Goal: Transaction & Acquisition: Purchase product/service

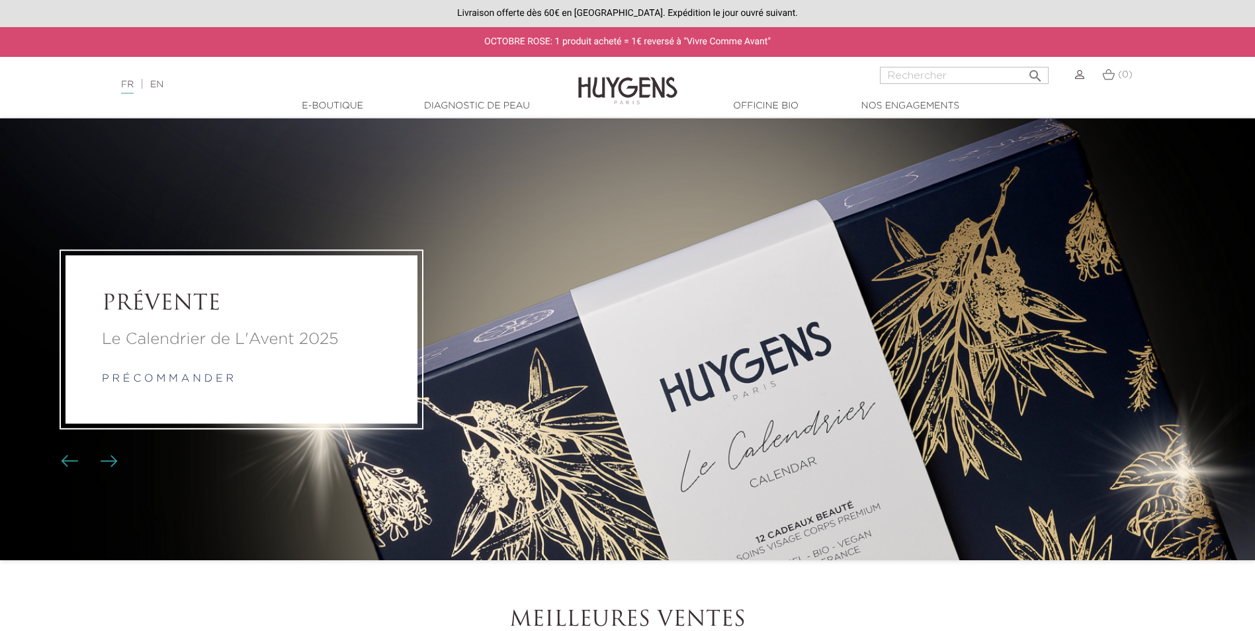
click at [179, 331] on p "Le Calendrier de L'Avent 2025" at bounding box center [241, 339] width 279 height 24
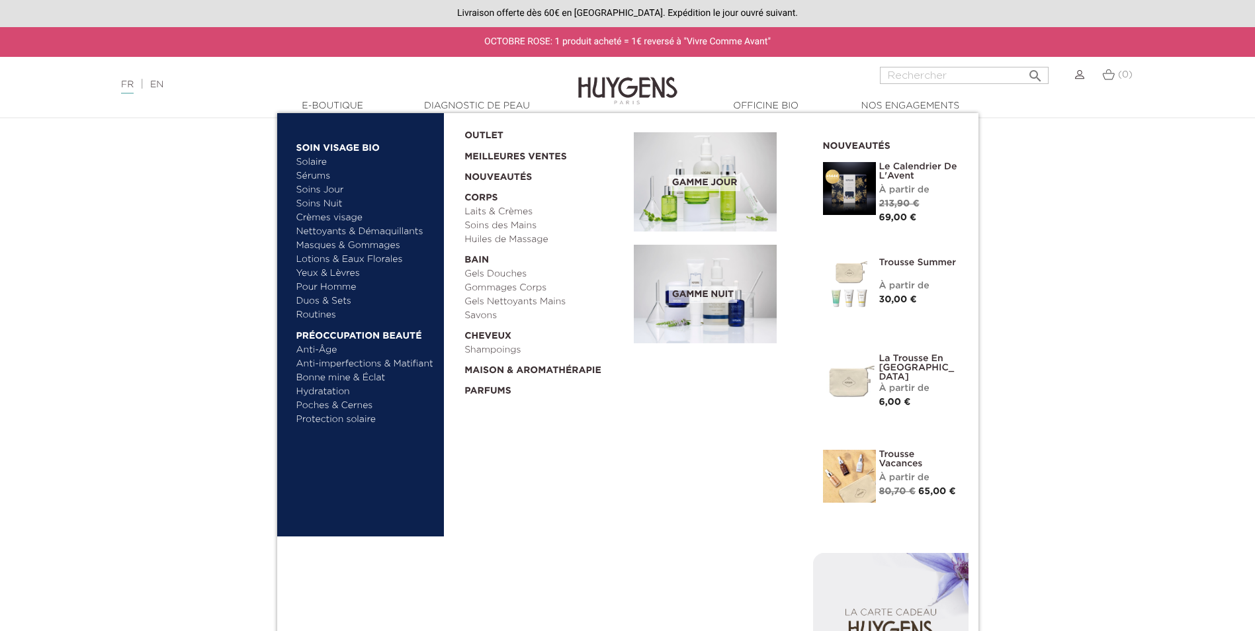
click at [493, 136] on link "OUTLET" at bounding box center [538, 132] width 148 height 21
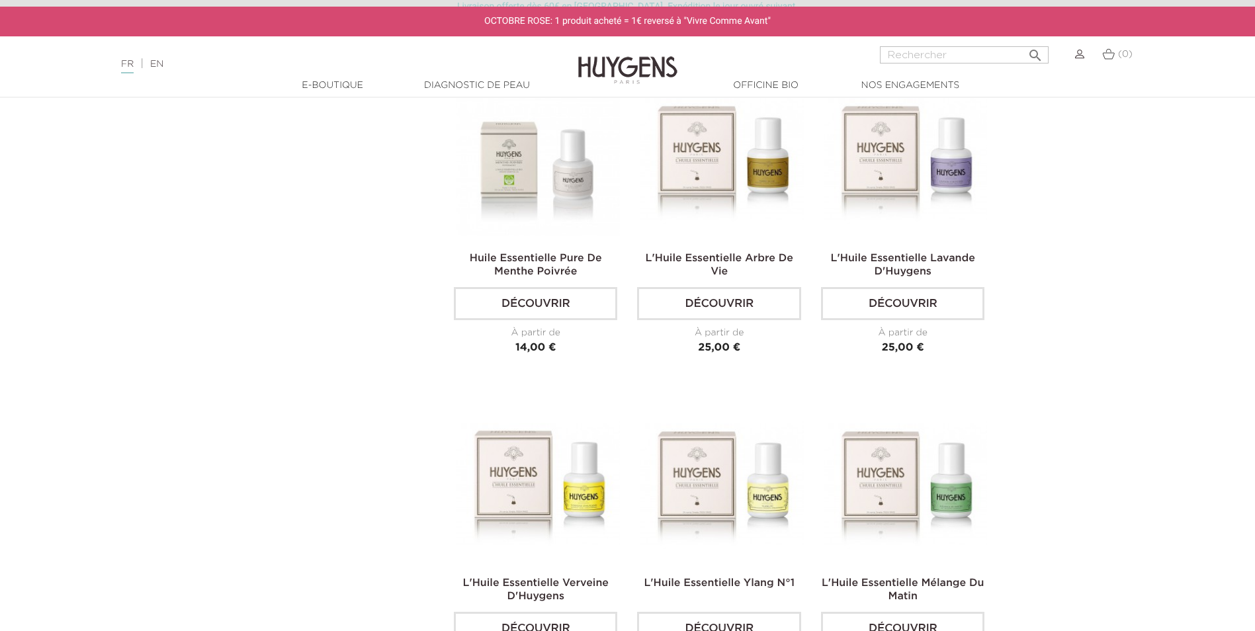
scroll to position [2249, 0]
